Goal: Task Accomplishment & Management: Manage account settings

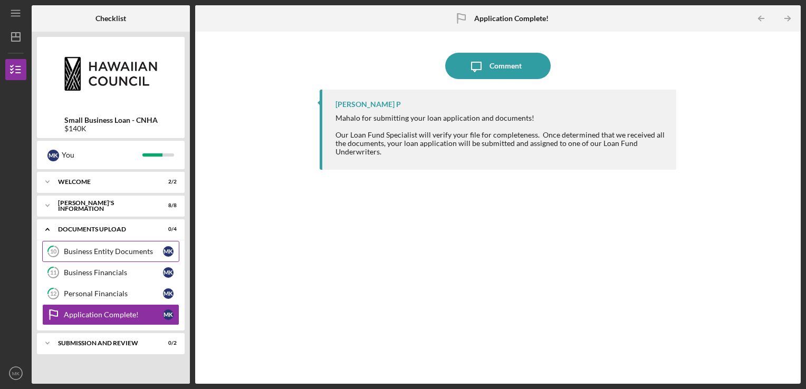
click at [102, 248] on div "Business Entity Documents" at bounding box center [113, 251] width 99 height 8
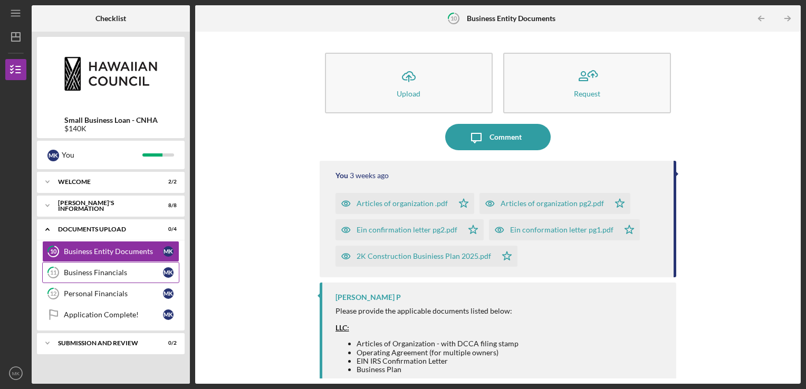
click at [107, 268] on div "Business Financials" at bounding box center [113, 272] width 99 height 8
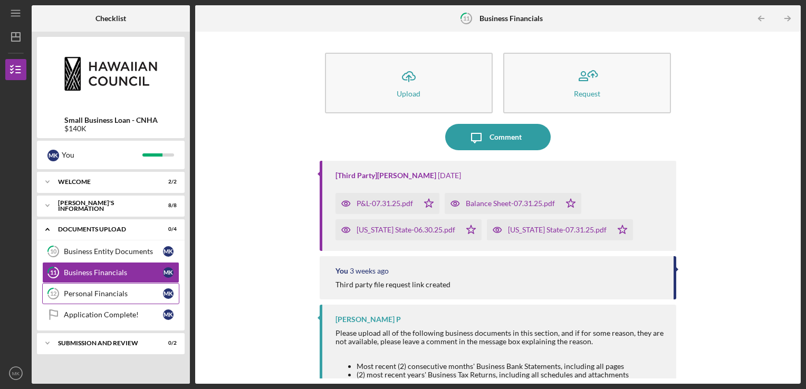
click at [112, 296] on div "Personal Financials" at bounding box center [113, 293] width 99 height 8
